Goal: Find specific page/section

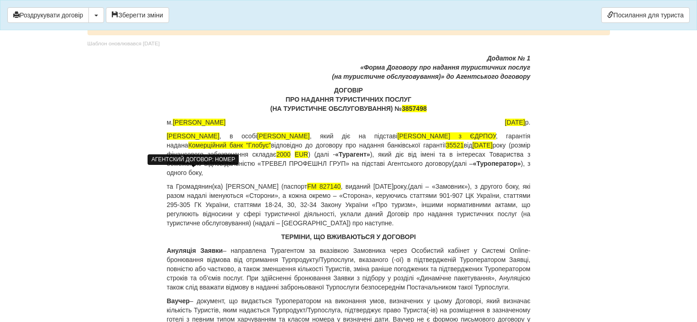
scroll to position [7846, 0]
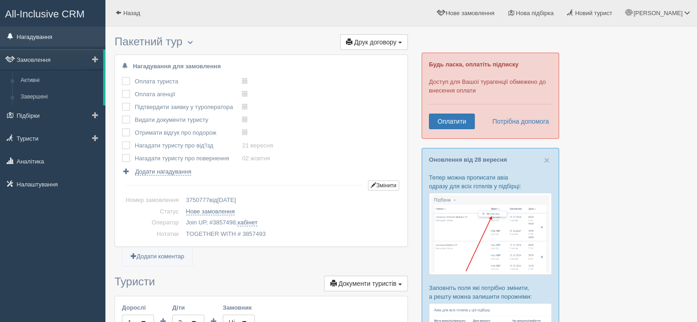
click at [26, 33] on link "Нагадування" at bounding box center [52, 37] width 105 height 20
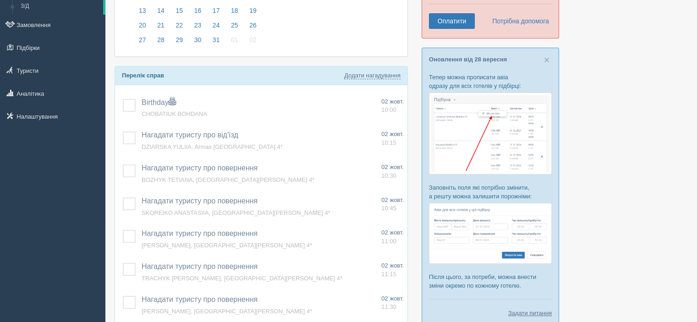
scroll to position [92, 0]
